Goal: Task Accomplishment & Management: Manage account settings

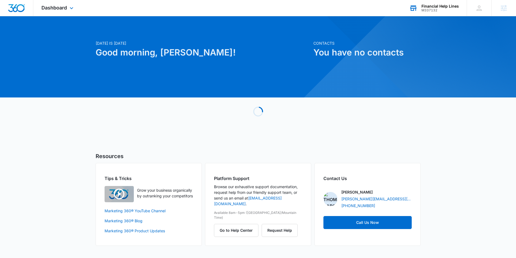
click at [446, 11] on div "M337132" at bounding box center [440, 10] width 37 height 4
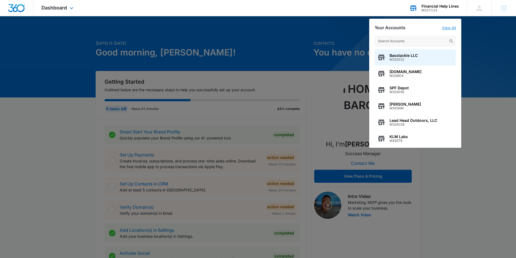
click at [447, 27] on link "View All" at bounding box center [449, 27] width 14 height 5
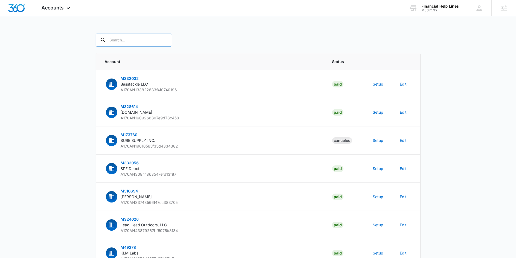
click at [113, 39] on input "text" at bounding box center [134, 40] width 76 height 13
type input "M337132"
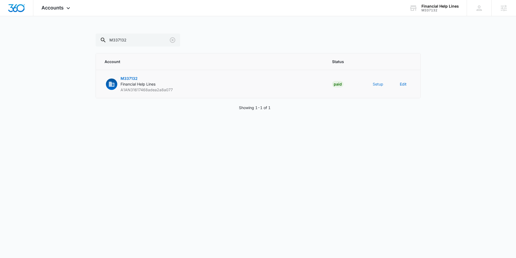
click at [373, 84] on button "Setup" at bounding box center [378, 84] width 11 height 6
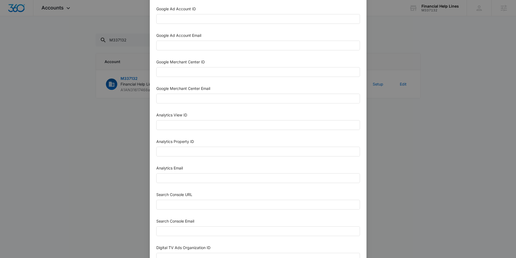
scroll to position [191, 0]
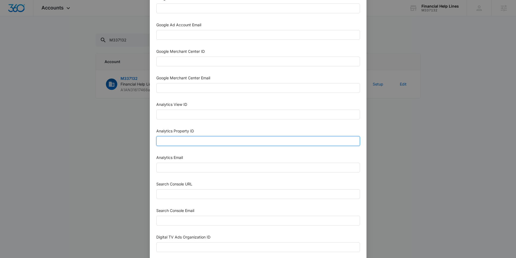
click at [183, 144] on input "Analytics Property ID" at bounding box center [258, 141] width 204 height 10
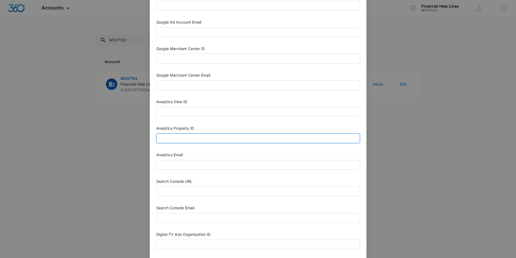
paste input "505088882"
type input "505088882"
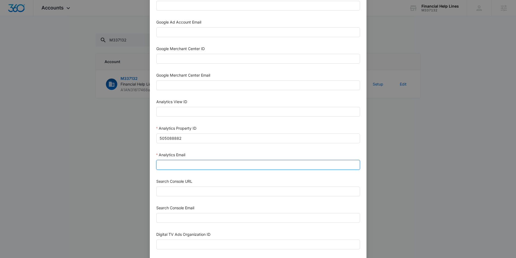
click at [173, 165] on input "Analytics Email" at bounding box center [258, 165] width 204 height 10
type input "m360+accounts1025@madwiremedia.com"
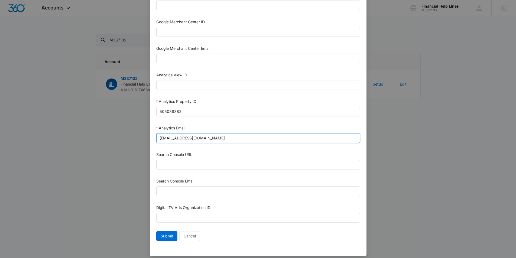
scroll to position [225, 0]
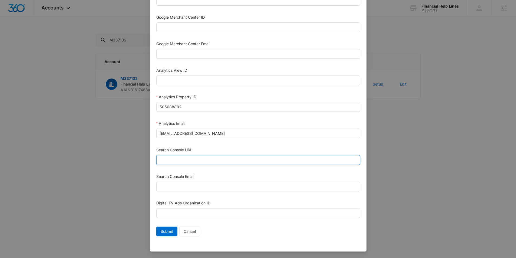
click at [176, 163] on input "Search Console URL" at bounding box center [258, 160] width 204 height 10
paste input "https://www.financialhealthalliance.com/"
type input "https://www.financialhealthalliance.com/"
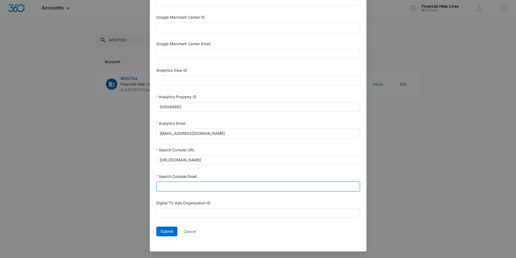
click at [175, 184] on input "Search Console Email" at bounding box center [258, 187] width 204 height 10
type input "M360+Accounts1025@madwiremedia.com"
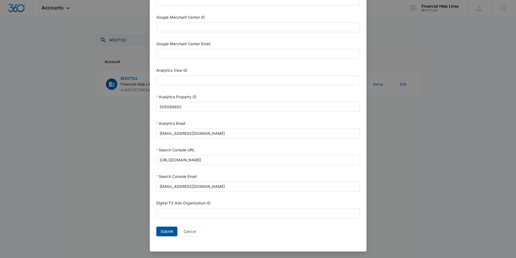
click at [165, 233] on span "Submit" at bounding box center [167, 232] width 12 height 6
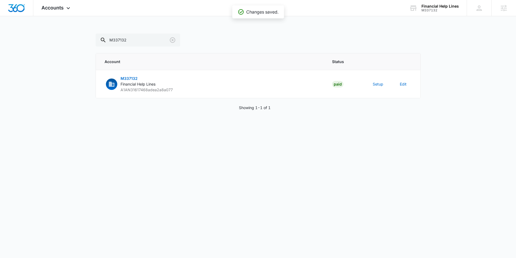
scroll to position [220, 0]
click at [380, 84] on button "Setup" at bounding box center [378, 84] width 11 height 6
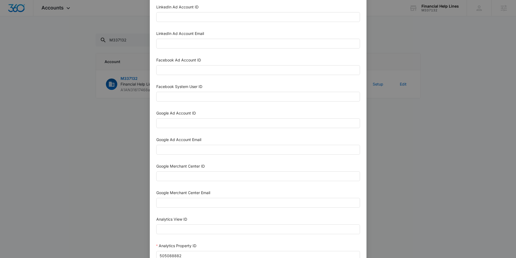
scroll to position [77, 0]
click at [171, 69] on input "Facebook Ad Account ID" at bounding box center [258, 69] width 204 height 10
paste input "2894623080727713"
type input "2894623080727713"
click at [189, 92] on input "Facebook System User ID" at bounding box center [258, 96] width 204 height 10
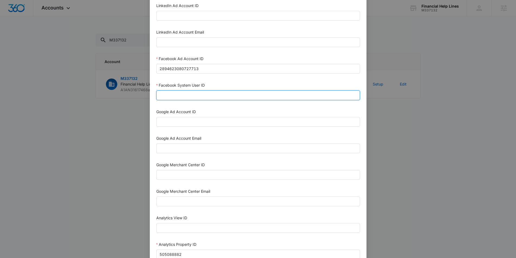
paste input "1023954259108897"
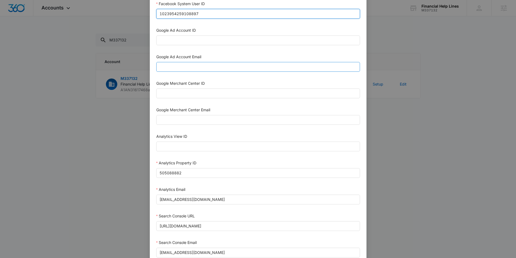
scroll to position [225, 0]
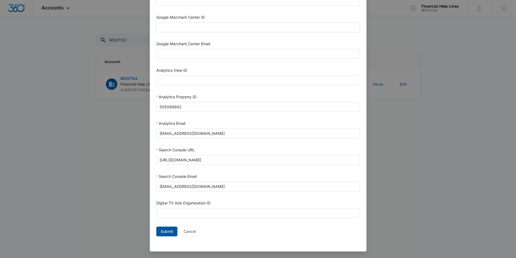
type input "1023954259108897"
click at [168, 230] on span "Submit" at bounding box center [167, 232] width 12 height 6
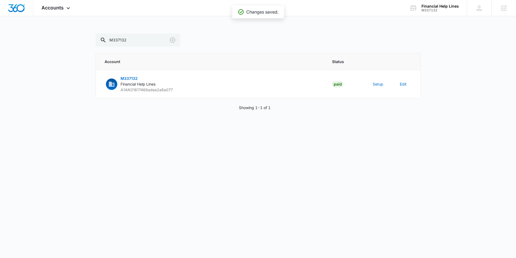
scroll to position [220, 0]
click at [376, 83] on button "Setup" at bounding box center [378, 84] width 11 height 6
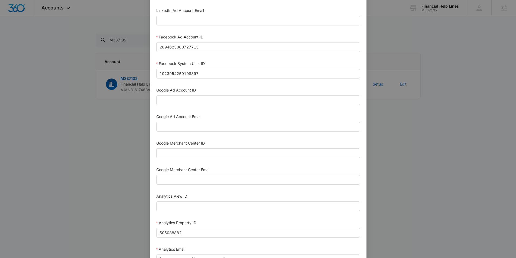
scroll to position [160, 0]
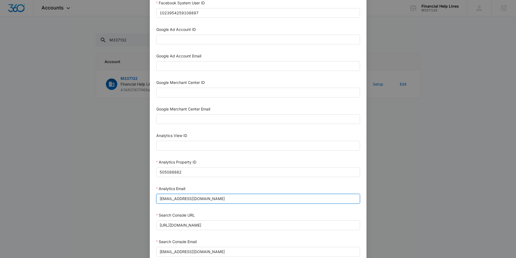
drag, startPoint x: 250, startPoint y: 199, endPoint x: 144, endPoint y: 194, distance: 106.1
click at [143, 195] on div "Setup Account Bing Ad Account ID Bing Ad Account Email LinkedIn Ad Account ID L…" at bounding box center [258, 129] width 516 height 258
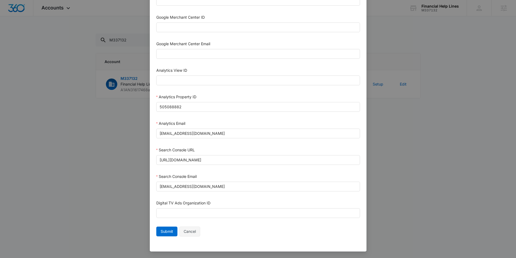
click at [192, 234] on span "Cancel" at bounding box center [190, 232] width 12 height 6
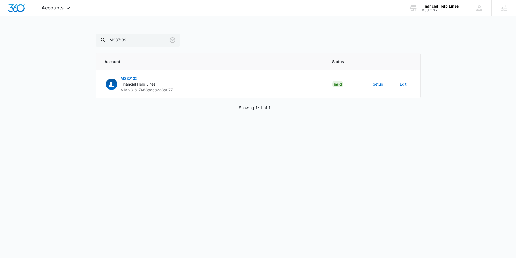
scroll to position [220, 0]
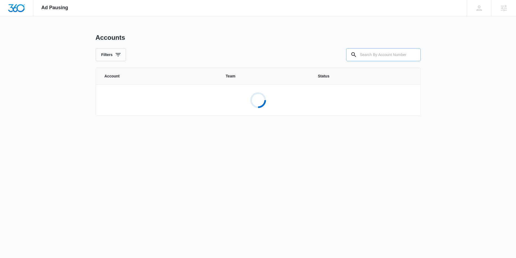
click at [378, 56] on input "text" at bounding box center [383, 54] width 75 height 13
paste input "M337132"
type input "M337132"
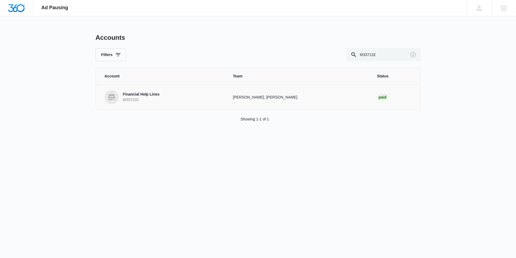
click at [135, 92] on p "Financial Help Lines" at bounding box center [141, 94] width 37 height 5
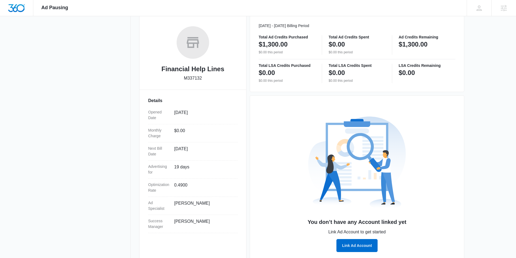
scroll to position [87, 0]
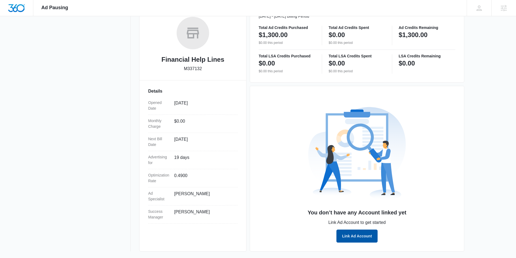
click at [359, 234] on button "Link Ad Account" at bounding box center [357, 236] width 41 height 13
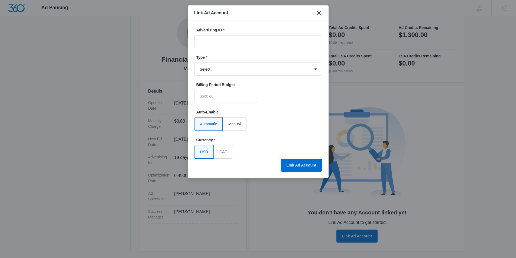
type input "$0.00"
click at [246, 41] on input "Advertising ID *" at bounding box center [258, 41] width 128 height 13
paste input "2894623080727713"
type input "2894623080727713"
click at [225, 70] on select "Select... Bing Ads Facebook Ads Google Ads" at bounding box center [258, 69] width 128 height 13
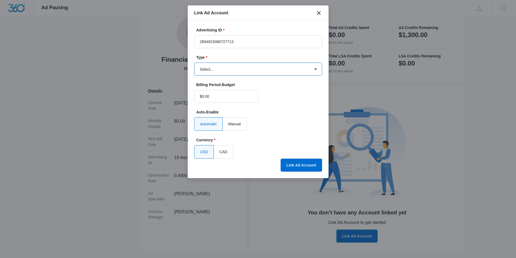
select select "facebook"
click at [194, 63] on select "Select... Bing Ads Facebook Ads Google Ads" at bounding box center [258, 69] width 128 height 13
click at [303, 164] on button "Link Ad Account" at bounding box center [301, 165] width 41 height 13
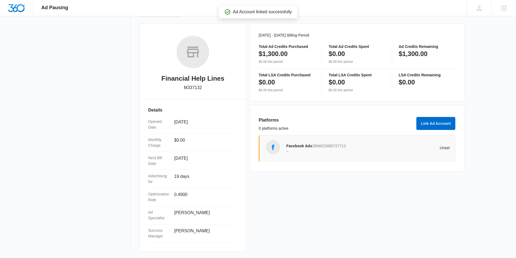
scroll to position [68, 0]
